Goal: Navigation & Orientation: Find specific page/section

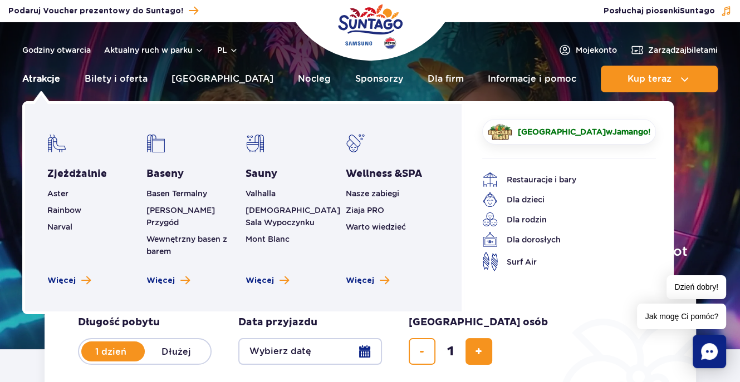
click at [47, 78] on link "Atrakcje" at bounding box center [41, 79] width 38 height 27
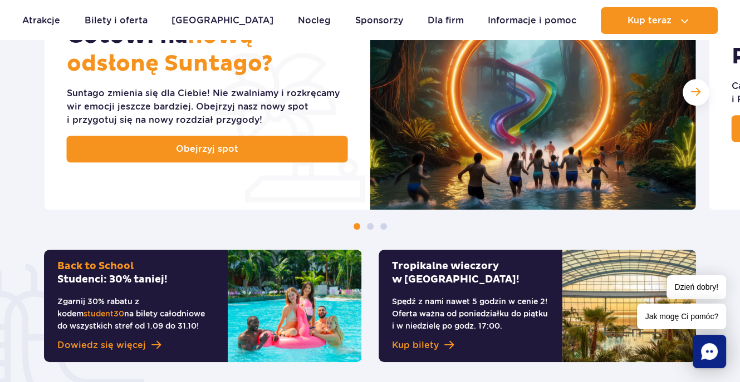
scroll to position [668, 0]
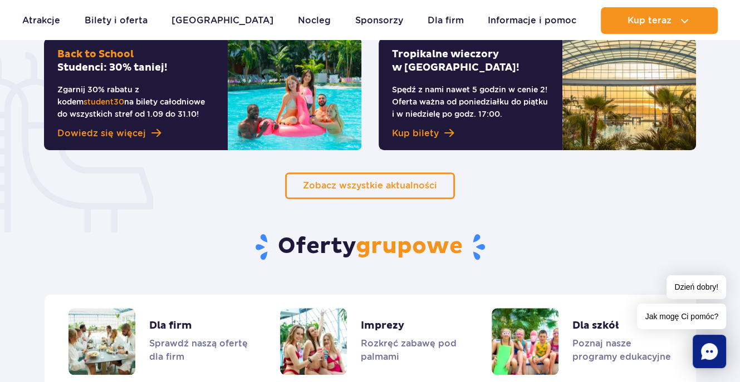
scroll to position [835, 0]
